Goal: Book appointment/travel/reservation

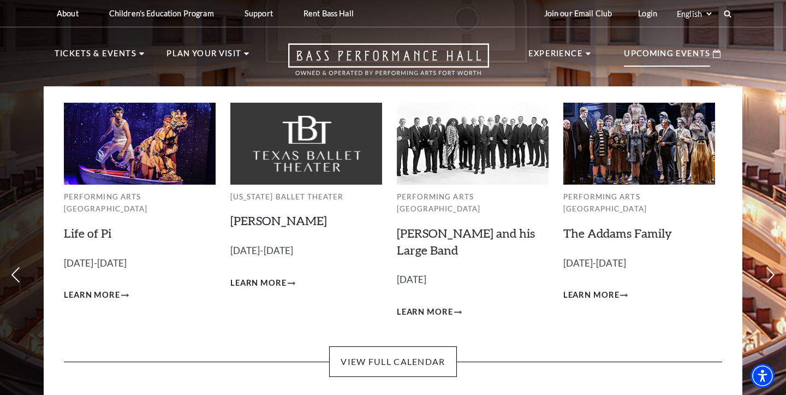
click at [649, 58] on p "Upcoming Events" at bounding box center [667, 57] width 86 height 20
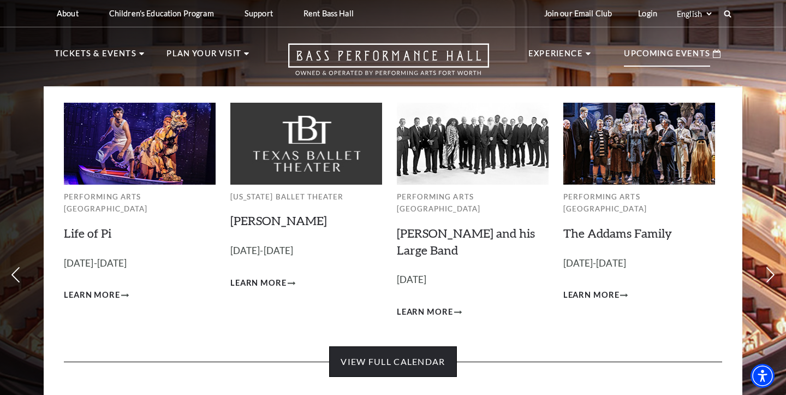
click at [407, 351] on link "View Full Calendar" at bounding box center [392, 361] width 127 height 31
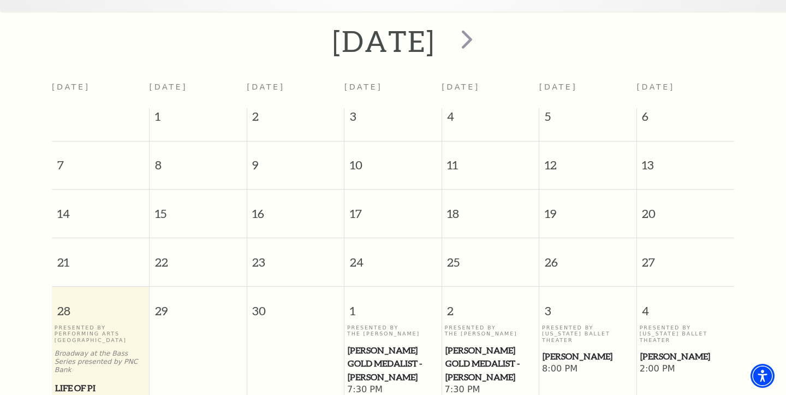
scroll to position [221, 0]
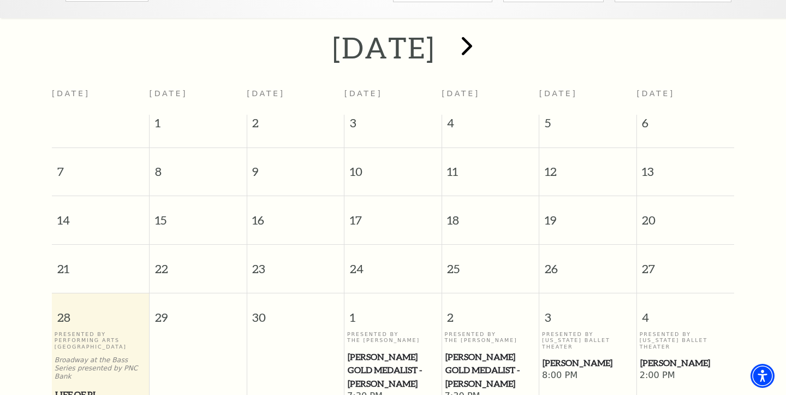
click at [483, 38] on span "next" at bounding box center [467, 45] width 31 height 31
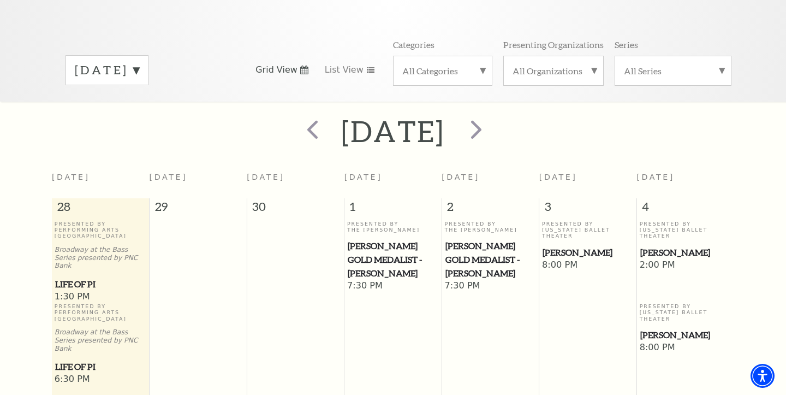
scroll to position [136, 0]
click at [492, 116] on span "next" at bounding box center [476, 130] width 31 height 31
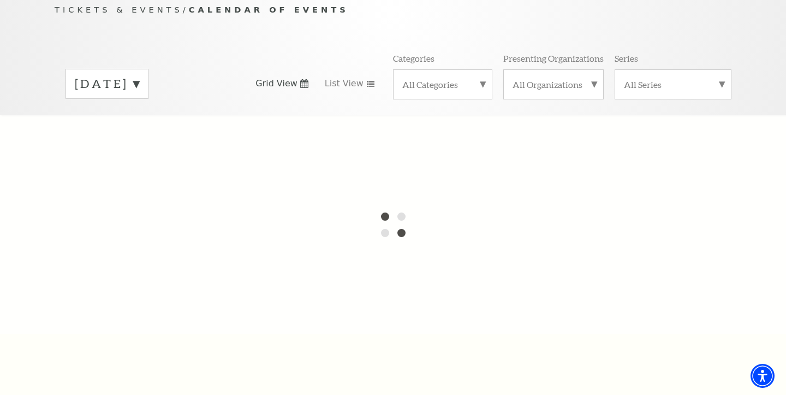
scroll to position [74, 0]
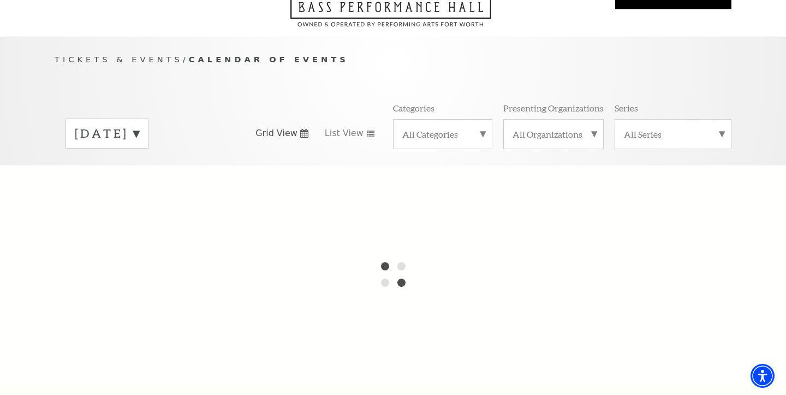
click at [139, 125] on label "[DATE]" at bounding box center [107, 133] width 64 height 17
click at [136, 165] on div at bounding box center [393, 274] width 786 height 218
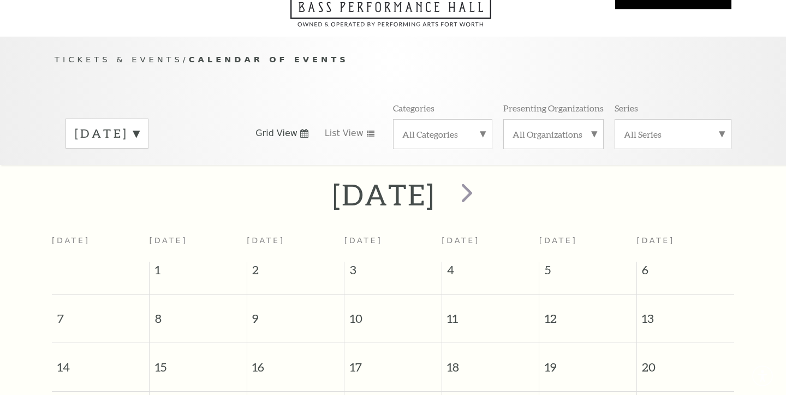
scroll to position [74, 0]
click at [139, 125] on label "[DATE]" at bounding box center [107, 133] width 64 height 17
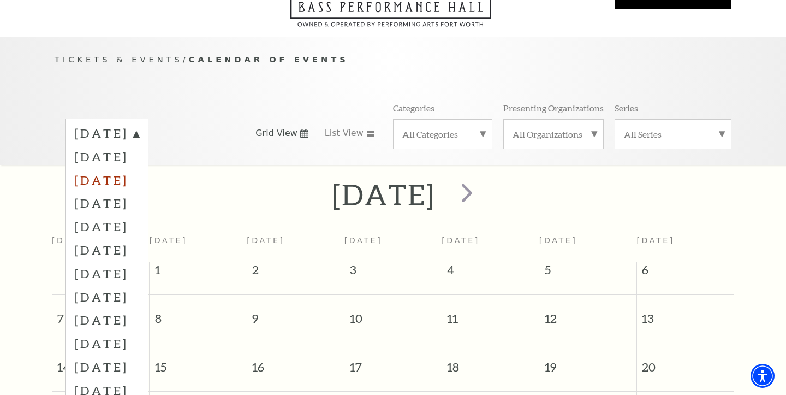
click at [139, 168] on label "[DATE]" at bounding box center [107, 179] width 64 height 23
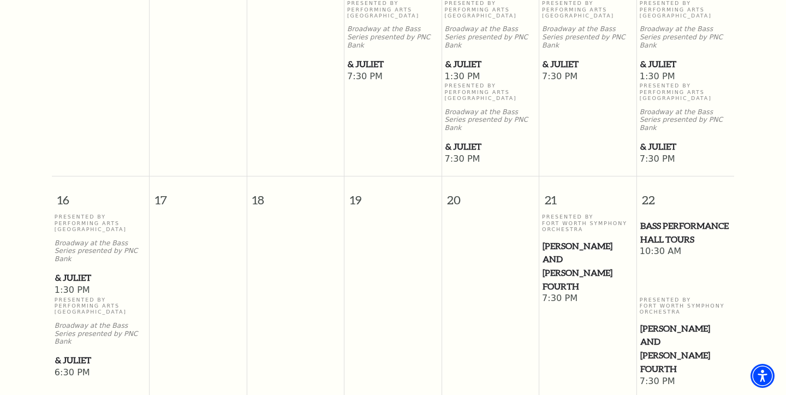
scroll to position [815, 0]
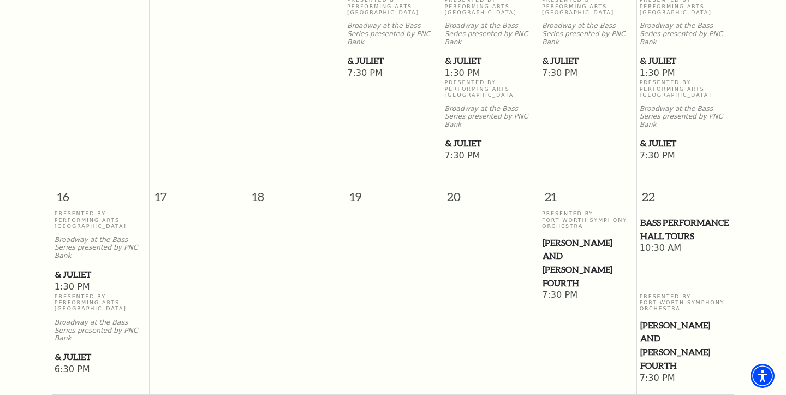
click at [665, 318] on span "[PERSON_NAME] and [PERSON_NAME] Fourth" at bounding box center [685, 345] width 91 height 54
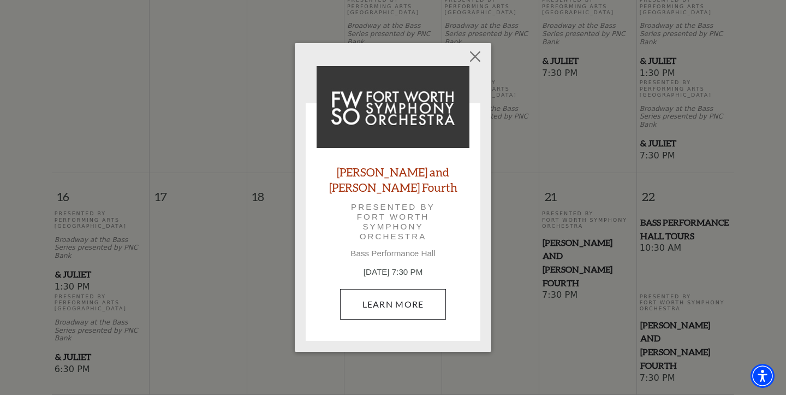
click at [399, 294] on link "Learn More" at bounding box center [393, 304] width 106 height 31
